Goal: Information Seeking & Learning: Learn about a topic

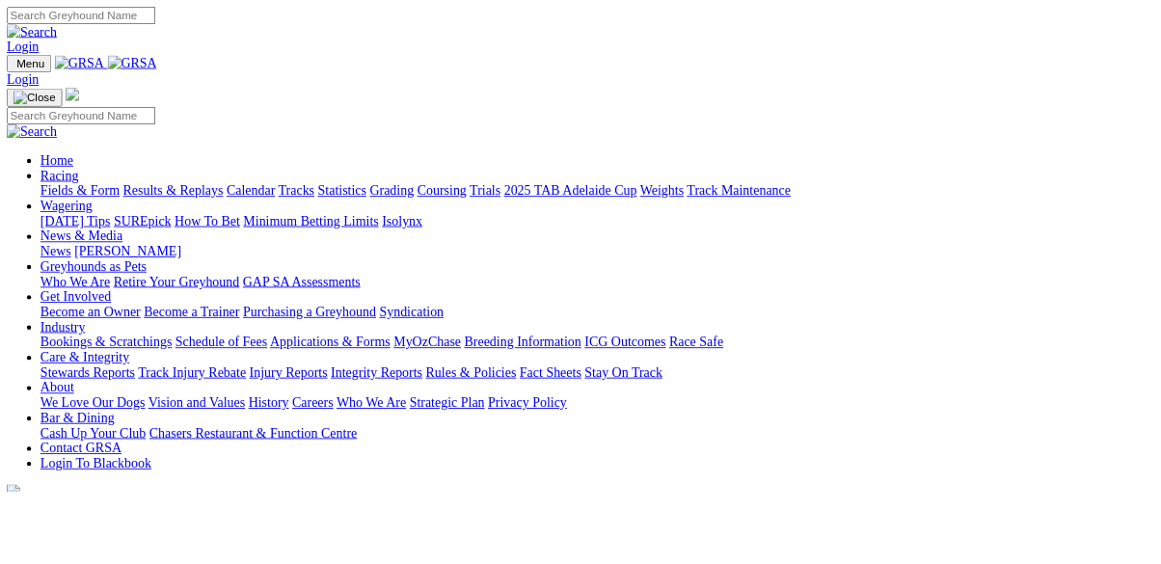
click at [90, 193] on link "Racing" at bounding box center [67, 201] width 43 height 16
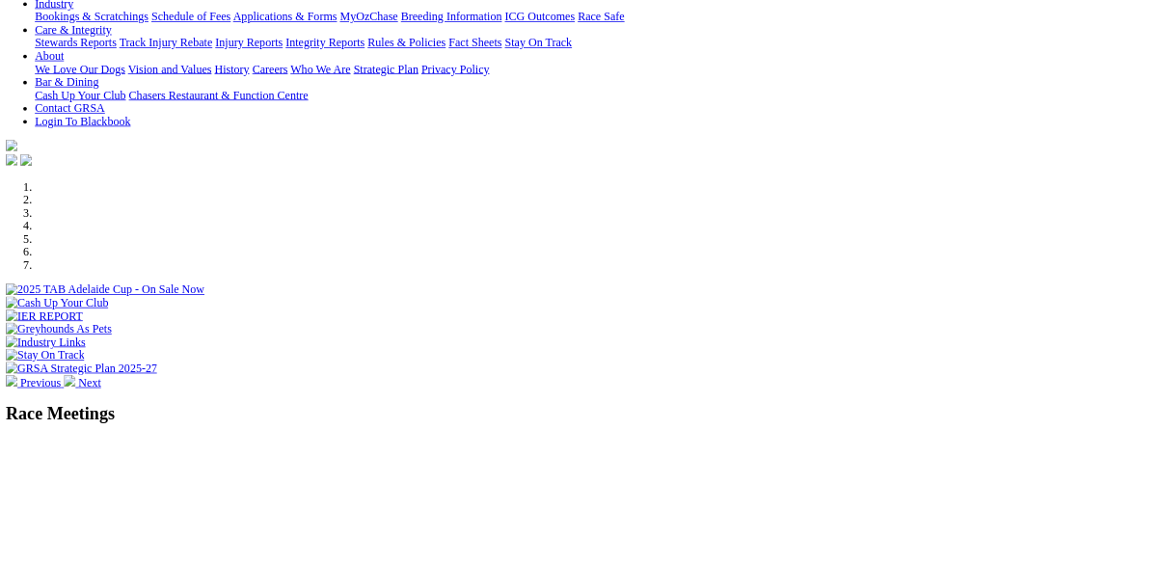
scroll to position [395, 0]
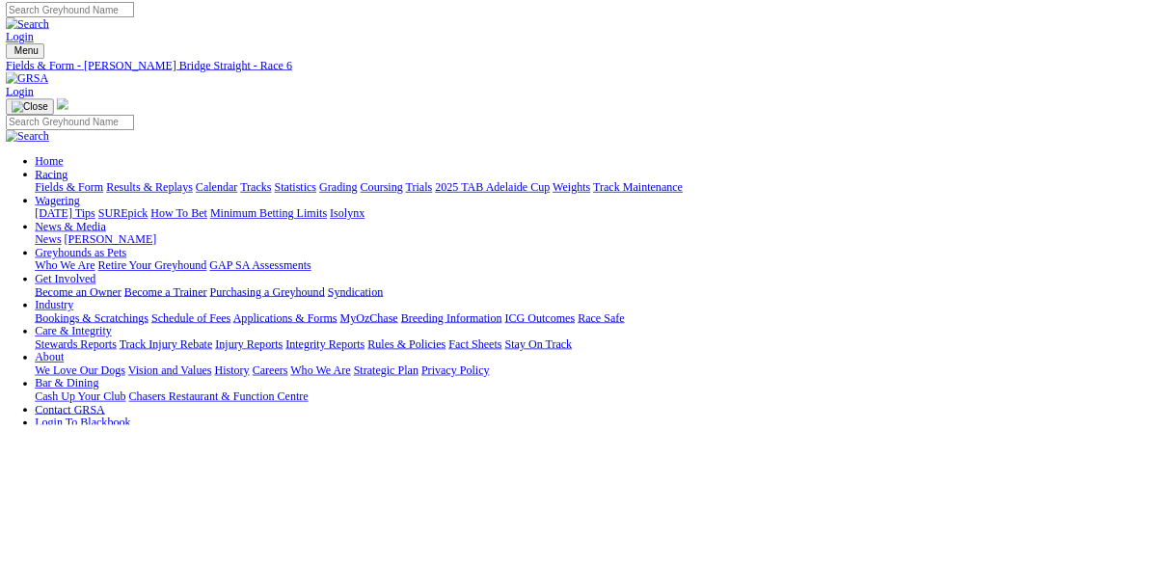
scroll to position [2, 0]
